Goal: Check status: Check status

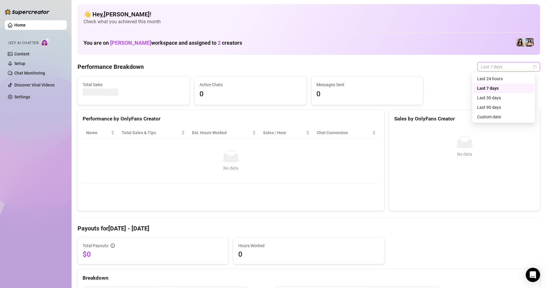
click at [499, 69] on span "Last 7 days" at bounding box center [508, 66] width 55 height 9
click at [495, 116] on div "Custom date" at bounding box center [503, 117] width 53 height 7
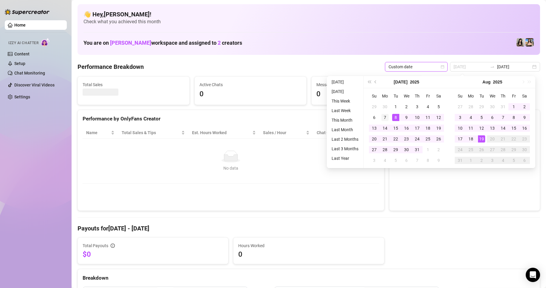
type input "[DATE]"
click at [385, 117] on div "7" at bounding box center [385, 117] width 7 height 7
type input "[DATE]"
click at [480, 138] on div "19" at bounding box center [481, 138] width 7 height 7
type input "[DATE]"
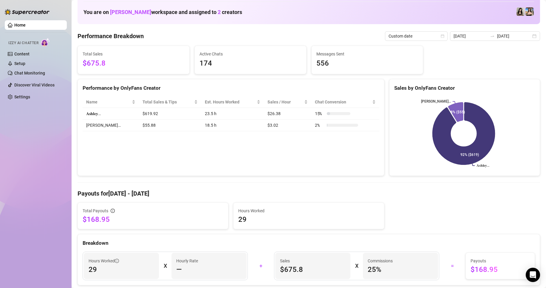
scroll to position [30, 0]
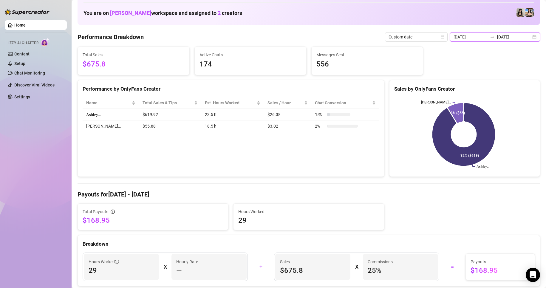
click at [504, 38] on input "[DATE]" at bounding box center [514, 37] width 34 height 7
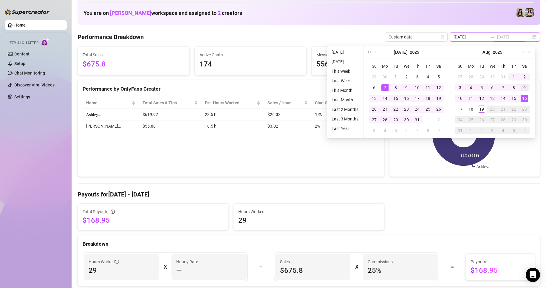
type input "[DATE]"
click at [524, 87] on div "9" at bounding box center [524, 87] width 7 height 7
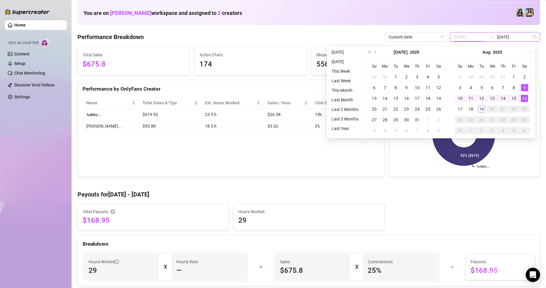
type input "[DATE]"
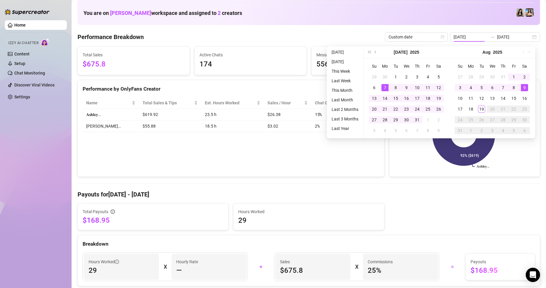
type input "[DATE]"
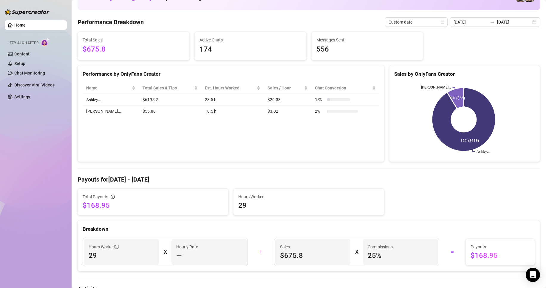
scroll to position [49, 0]
